Goal: Transaction & Acquisition: Book appointment/travel/reservation

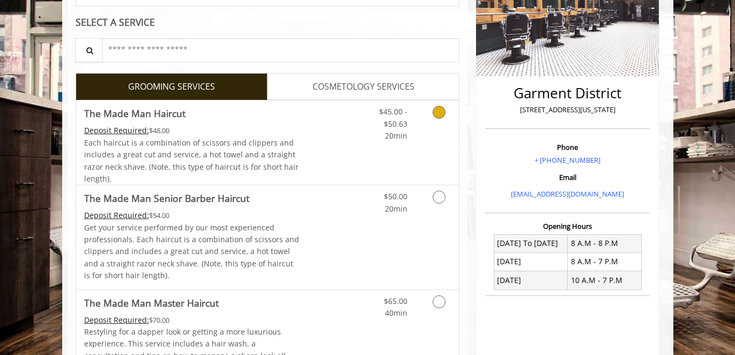
click at [415, 155] on div "$45.00 - $50.63 20min" at bounding box center [411, 142] width 96 height 84
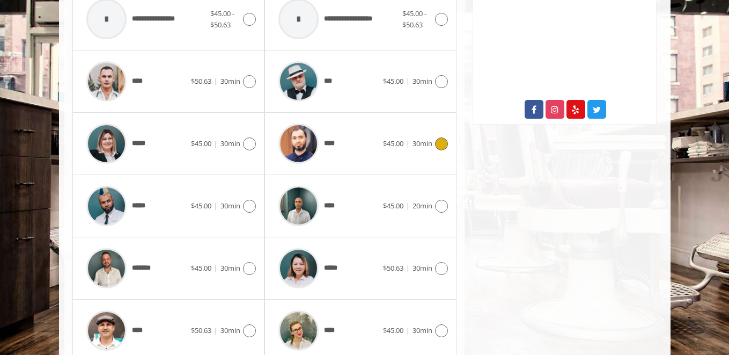
click at [415, 155] on div "**** $45.00 | 30min" at bounding box center [360, 143] width 175 height 51
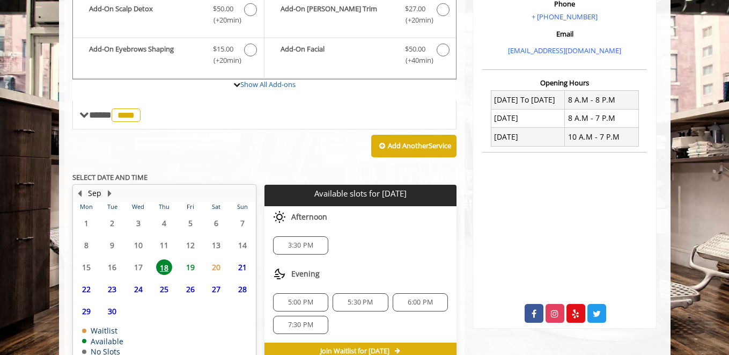
scroll to position [395, 0]
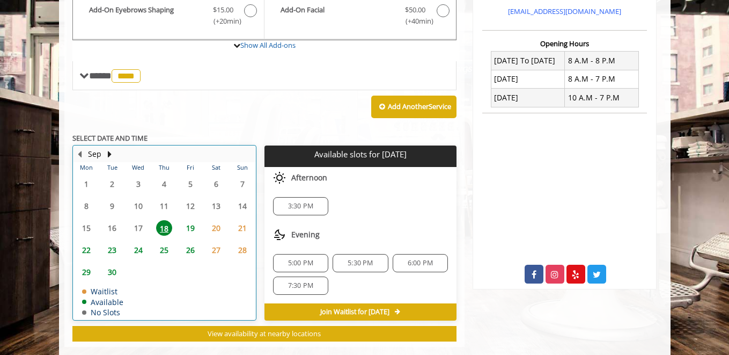
click at [113, 230] on table "Mon Tue Wed Thu Fri Sat Sun 1 2 3 4 5 6 7 8 9 10 11 12 13 14 15 16 17 18 19 20 …" at bounding box center [164, 240] width 182 height 157
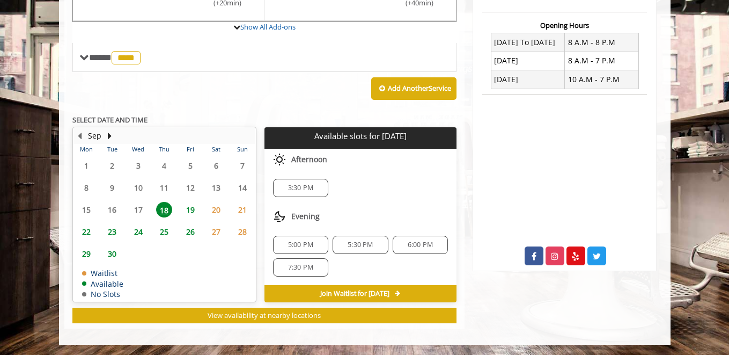
click at [110, 233] on span "23" at bounding box center [112, 232] width 16 height 16
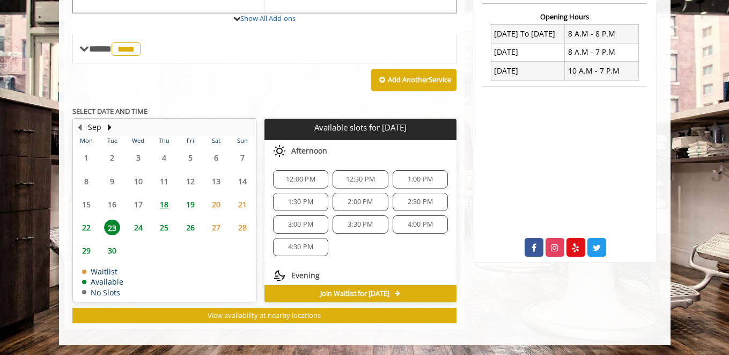
click at [134, 226] on span "24" at bounding box center [138, 227] width 16 height 16
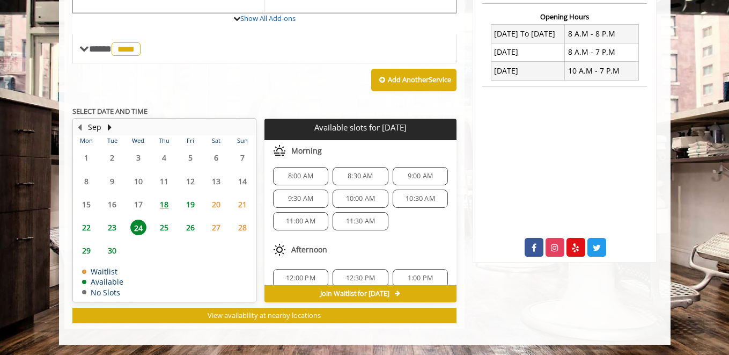
scroll to position [0, 0]
click at [111, 226] on span "23" at bounding box center [112, 227] width 16 height 16
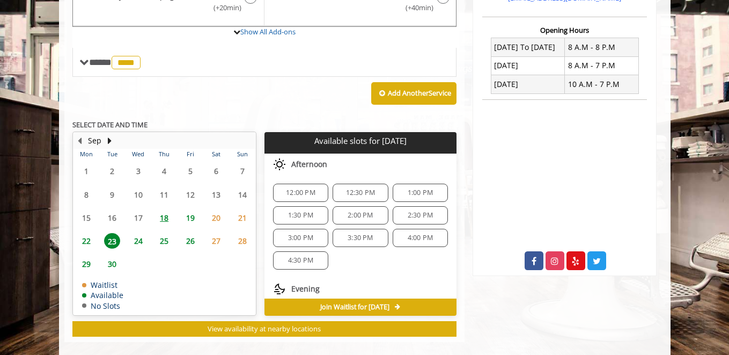
scroll to position [404, 0]
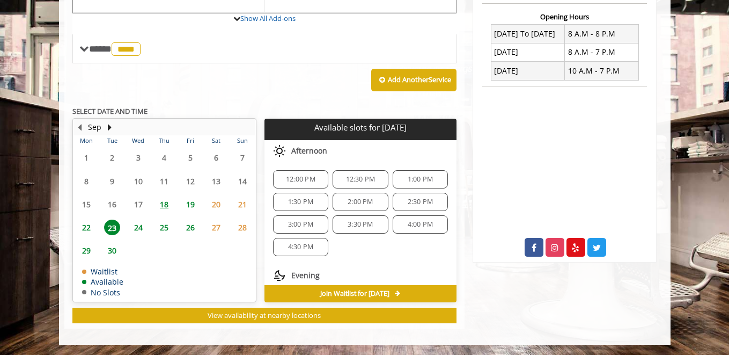
click at [87, 225] on span "22" at bounding box center [86, 227] width 16 height 16
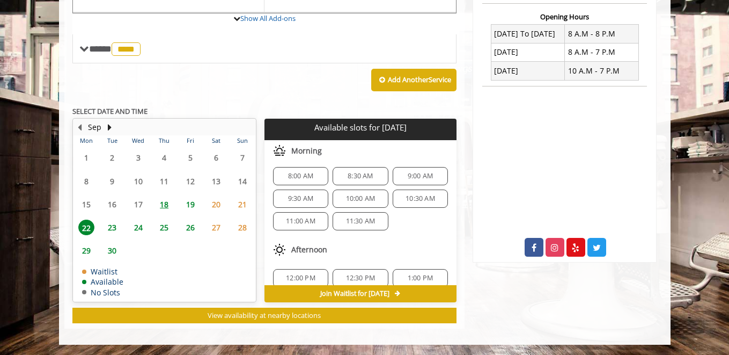
scroll to position [0, 0]
click at [115, 226] on span "23" at bounding box center [112, 227] width 16 height 16
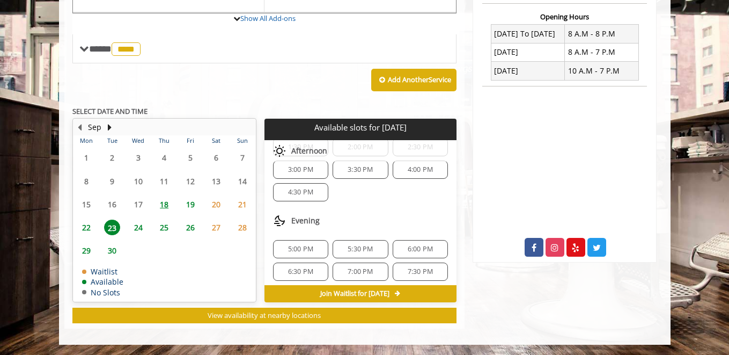
scroll to position [28, 0]
